Goal: Information Seeking & Learning: Learn about a topic

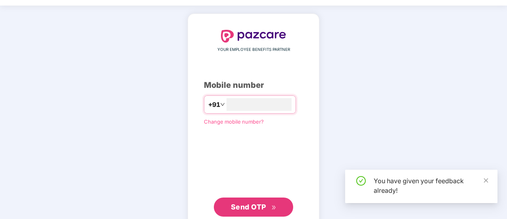
scroll to position [40, 0]
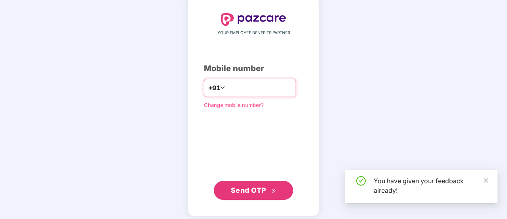
click at [252, 93] on input "number" at bounding box center [259, 87] width 65 height 13
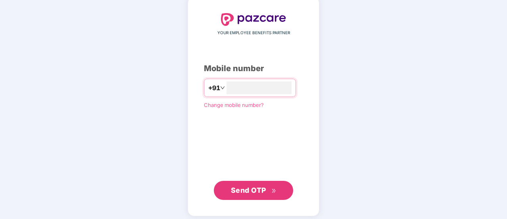
type input "**********"
click at [263, 200] on div "**********" at bounding box center [254, 106] width 132 height 219
click at [263, 196] on button "Send OTP" at bounding box center [253, 189] width 79 height 19
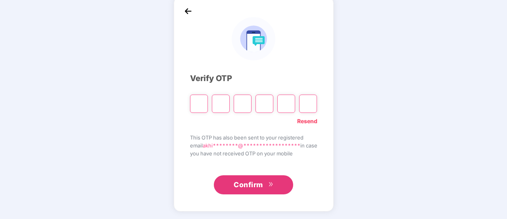
type input "*"
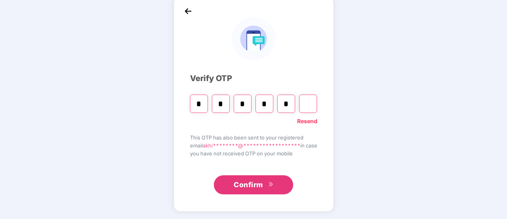
type input "*"
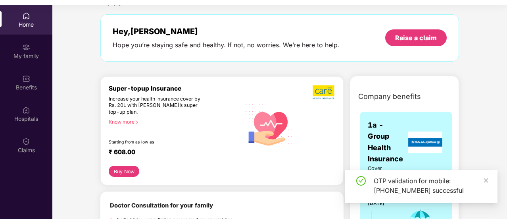
scroll to position [119, 0]
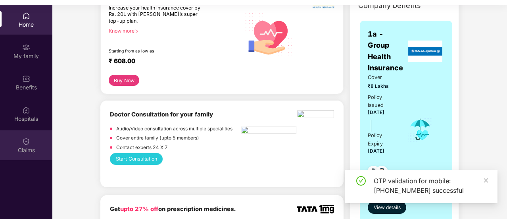
click at [24, 154] on div "Claims" at bounding box center [26, 145] width 52 height 30
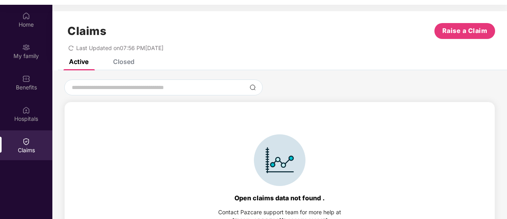
click at [116, 63] on div "Closed" at bounding box center [123, 62] width 21 height 8
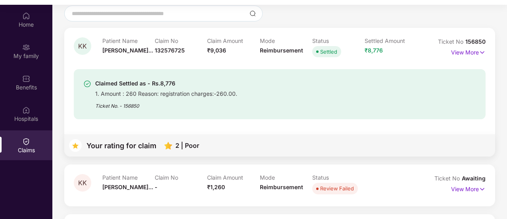
scroll to position [113, 0]
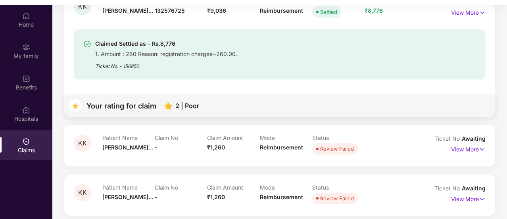
click at [473, 156] on div at bounding box center [280, 156] width 412 height 0
click at [468, 148] on p "View More" at bounding box center [468, 148] width 35 height 11
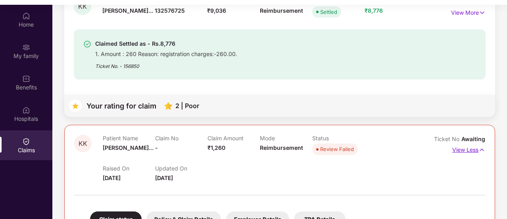
click at [469, 149] on p "View Less" at bounding box center [468, 148] width 33 height 11
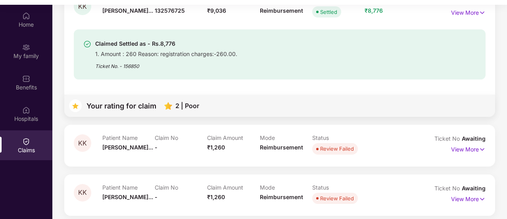
scroll to position [0, 0]
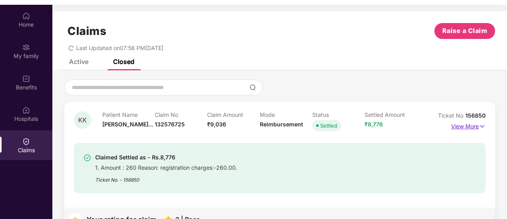
click at [469, 125] on p "View More" at bounding box center [468, 125] width 35 height 11
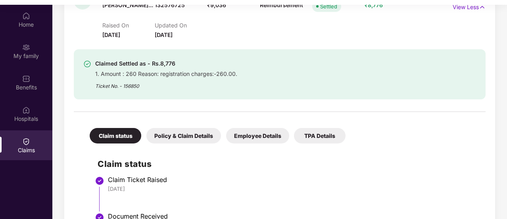
click at [186, 130] on div "Policy & Claim Details" at bounding box center [183, 135] width 75 height 15
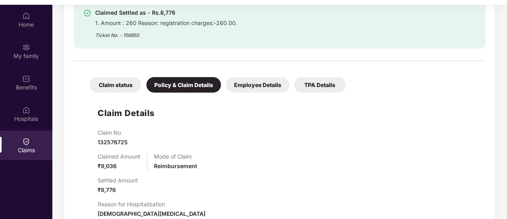
scroll to position [198, 0]
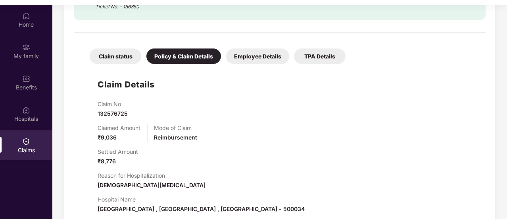
click at [265, 57] on div "Employee Details" at bounding box center [257, 55] width 63 height 15
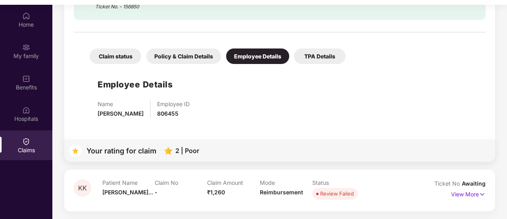
click at [324, 57] on div "TPA Details" at bounding box center [320, 55] width 52 height 15
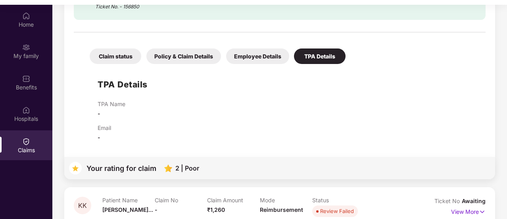
click at [108, 62] on div "Claim status" at bounding box center [116, 55] width 52 height 15
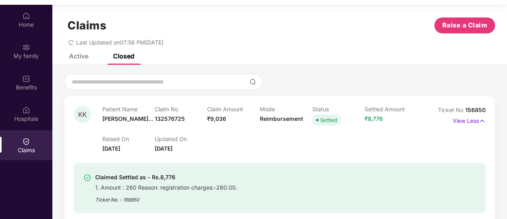
scroll to position [0, 0]
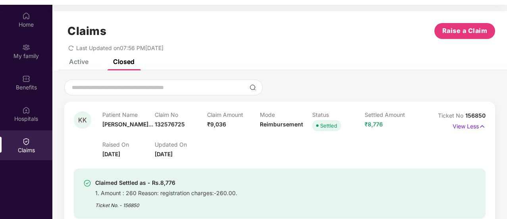
click at [80, 58] on div "Claims Raise a Claim Last Updated on 07:56 PM[DATE]" at bounding box center [279, 35] width 455 height 48
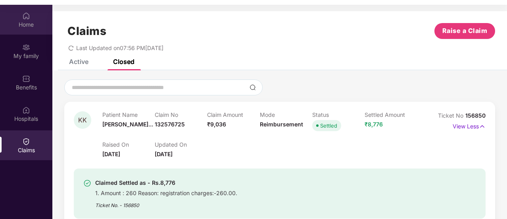
click at [27, 17] on img at bounding box center [26, 16] width 8 height 8
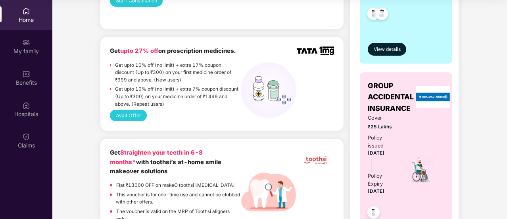
scroll to position [238, 0]
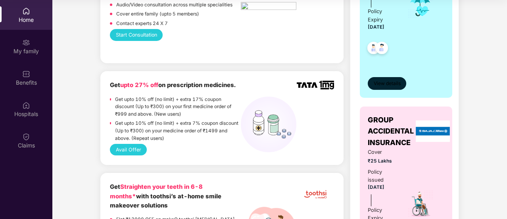
click at [390, 87] on button "View details" at bounding box center [387, 83] width 38 height 13
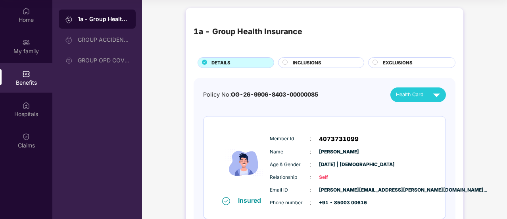
click at [308, 65] on span "INCLUSIONS" at bounding box center [307, 62] width 29 height 7
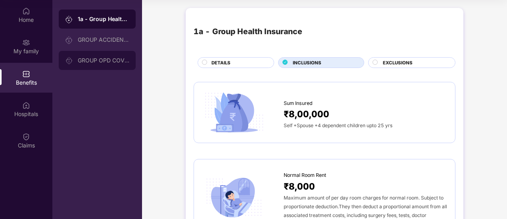
click at [96, 61] on div "GROUP OPD COVER" at bounding box center [104, 60] width 52 height 6
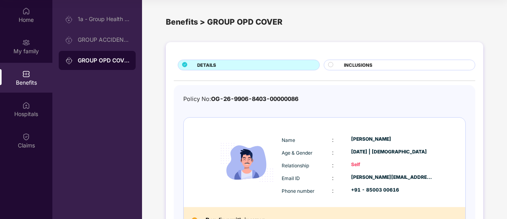
click at [368, 61] on span "INCLUSIONS" at bounding box center [358, 64] width 29 height 7
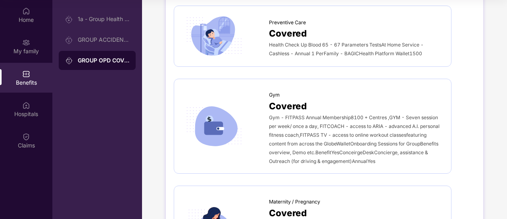
scroll to position [516, 0]
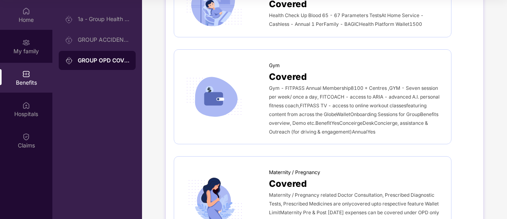
click at [16, 12] on div "Home" at bounding box center [26, 15] width 52 height 30
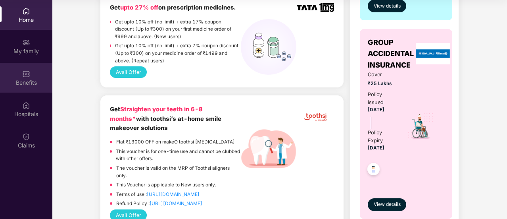
scroll to position [317, 0]
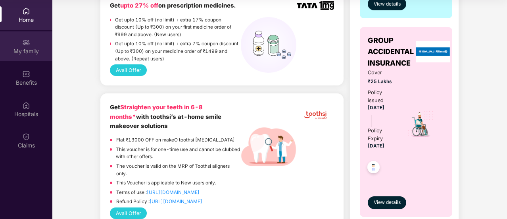
click at [29, 54] on div "My family" at bounding box center [26, 51] width 52 height 8
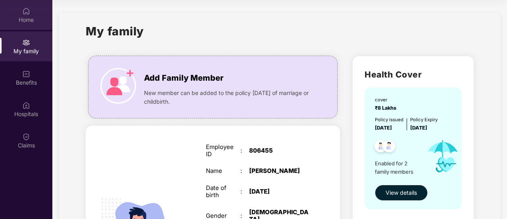
click at [27, 27] on div "Home" at bounding box center [26, 15] width 52 height 30
